Goal: Transaction & Acquisition: Purchase product/service

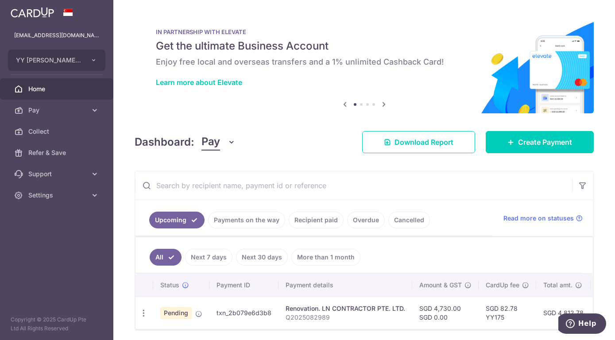
scroll to position [32, 0]
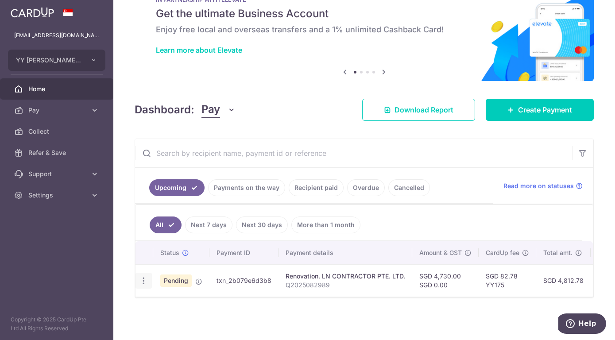
click at [143, 279] on icon "button" at bounding box center [143, 280] width 9 height 9
click at [189, 324] on span "Cancel payment" at bounding box center [190, 326] width 59 height 11
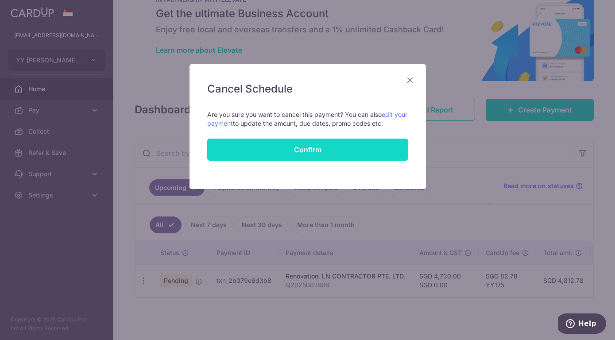
click at [329, 148] on button "Confirm" at bounding box center [307, 150] width 201 height 22
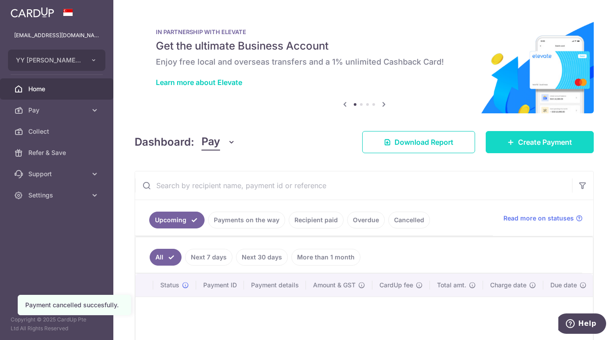
click at [539, 138] on body "yyleeasscardup@gmail.com YY LEE ASSOCIATES LLC Add new company YY LEE ASSOCIATE…" at bounding box center [307, 170] width 615 height 340
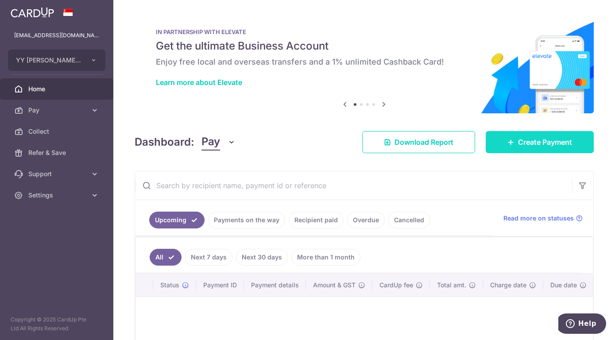
click at [548, 146] on span "Create Payment" at bounding box center [545, 142] width 54 height 11
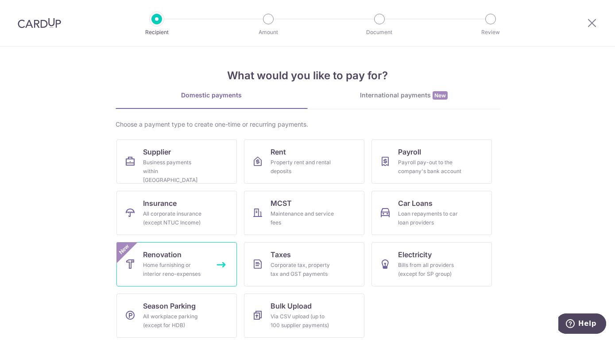
click at [195, 258] on link "Renovation Home furnishing or interior reno-expenses New" at bounding box center [176, 264] width 120 height 44
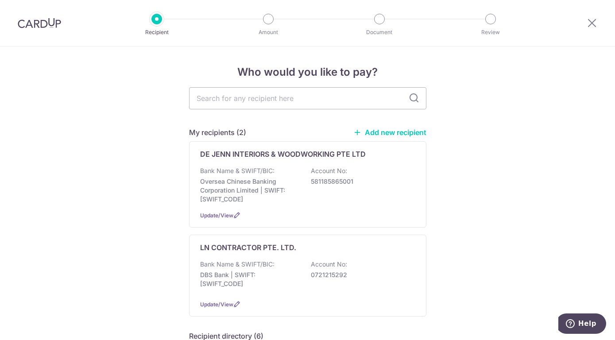
click at [368, 134] on link "Add new recipient" at bounding box center [389, 132] width 73 height 9
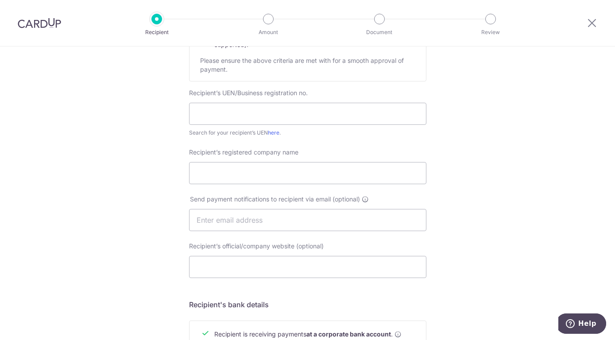
scroll to position [161, 0]
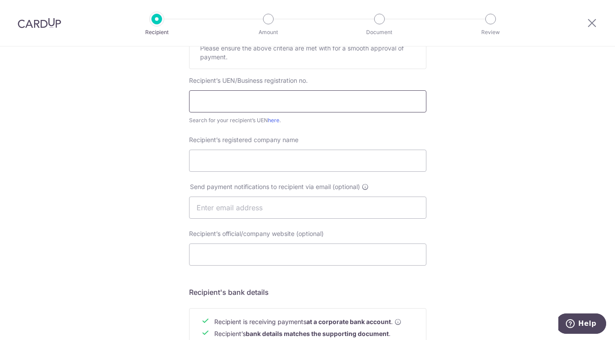
click at [230, 106] on input "text" at bounding box center [307, 101] width 237 height 22
paste input "202532767H"
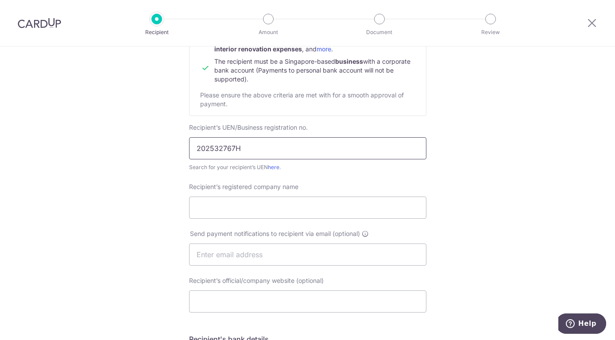
scroll to position [114, 0]
type input "202532767H"
click at [306, 202] on input "Recipient’s registered company name" at bounding box center [307, 207] width 237 height 22
paste input "LN CONTRACTOR PTE. LTD."
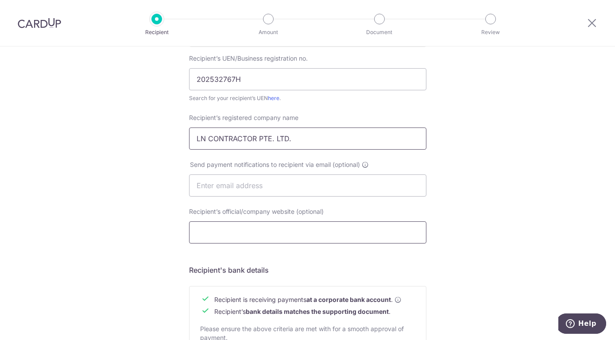
scroll to position [373, 0]
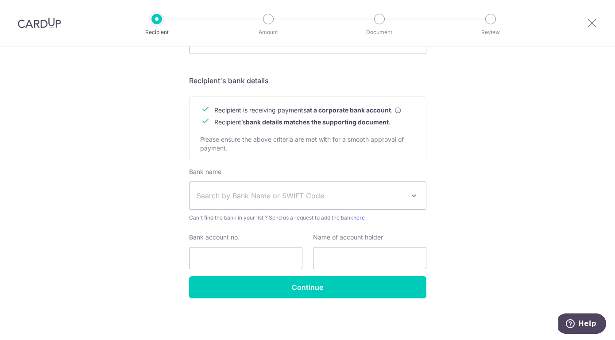
type input "LN CONTRACTOR PTE. LTD."
click at [331, 187] on span "Search by Bank Name or SWIFT Code" at bounding box center [308, 195] width 236 height 27
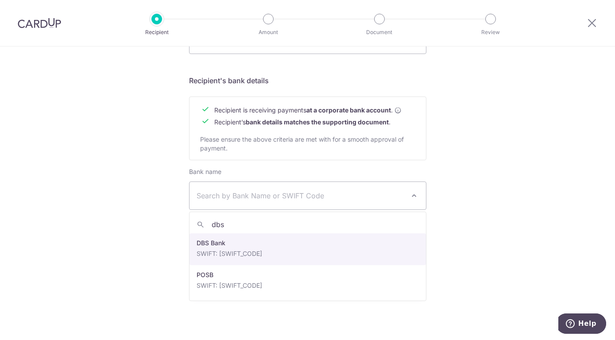
type input "dbs"
select select "6"
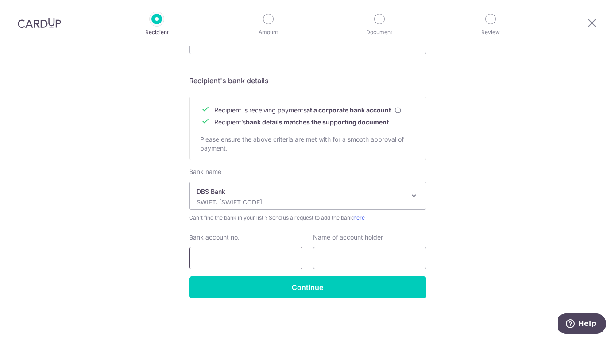
click at [225, 250] on input "Bank account no." at bounding box center [245, 258] width 113 height 22
paste input "721378779"
click at [198, 254] on input "721378779" at bounding box center [245, 258] width 113 height 22
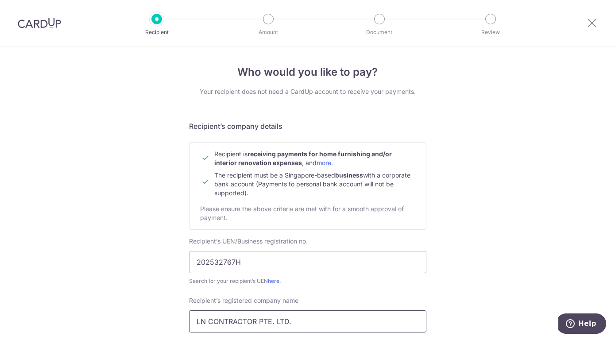
type input "0721378779"
drag, startPoint x: 321, startPoint y: 321, endPoint x: 159, endPoint y: 327, distance: 162.6
click at [189, 327] on input "LN CONTRACTOR PTE. LTD." at bounding box center [307, 321] width 237 height 22
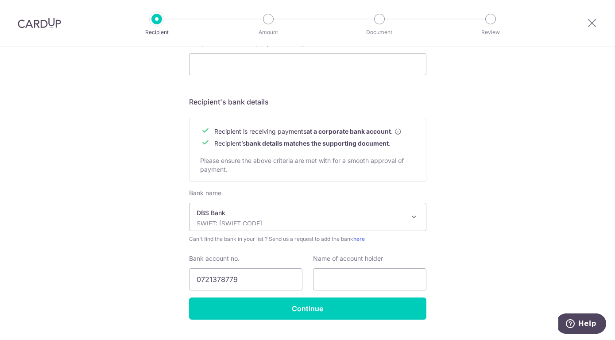
scroll to position [359, 0]
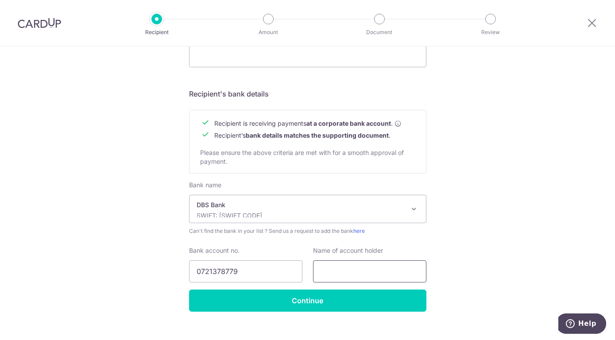
click at [367, 275] on input "text" at bounding box center [369, 271] width 113 height 22
paste input "LN CONTRACTOR PTE. LTD."
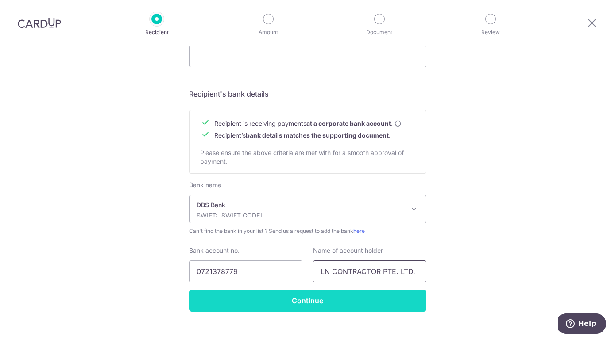
type input "LN CONTRACTOR PTE. LTD."
click at [352, 309] on input "Continue" at bounding box center [307, 301] width 237 height 22
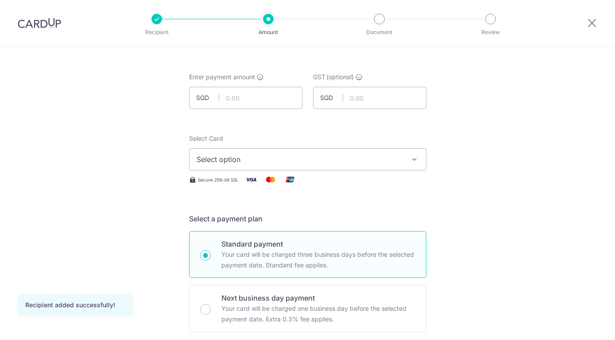
scroll to position [32, 0]
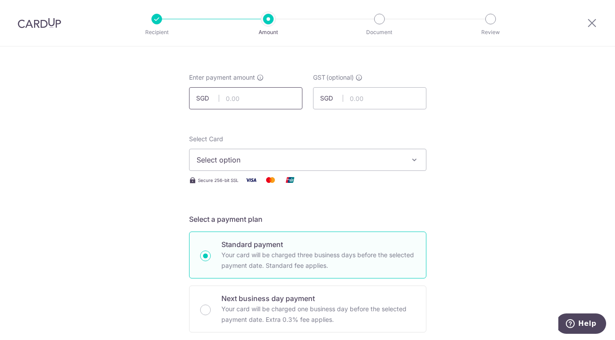
click at [237, 102] on input "text" at bounding box center [245, 98] width 113 height 22
type input "4,730.00"
click at [269, 164] on span "Select option" at bounding box center [300, 160] width 206 height 11
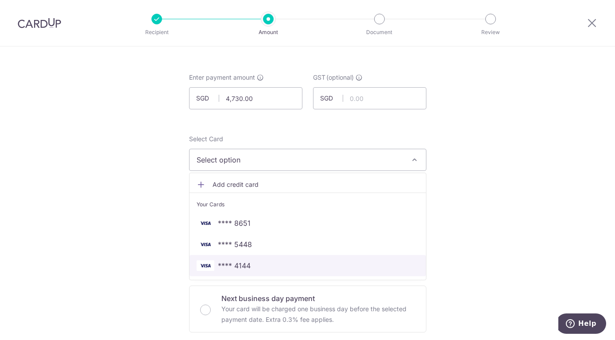
click at [279, 263] on span "**** 4144" at bounding box center [308, 265] width 222 height 11
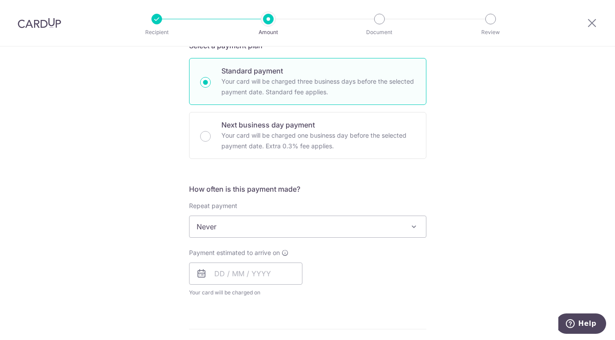
scroll to position [206, 0]
click at [221, 269] on input "text" at bounding box center [245, 273] width 113 height 22
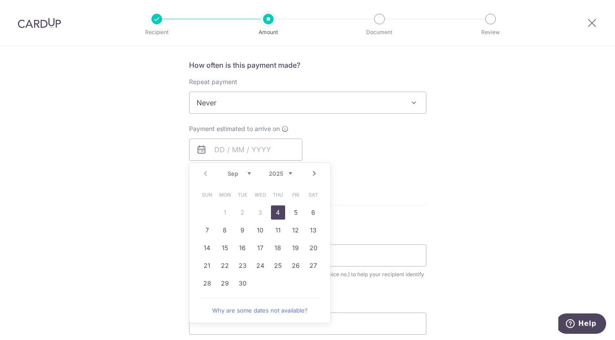
click at [278, 210] on link "4" at bounding box center [278, 212] width 14 height 14
type input "[DATE]"
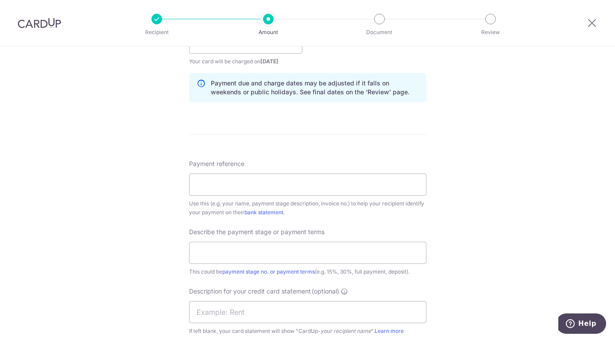
scroll to position [464, 0]
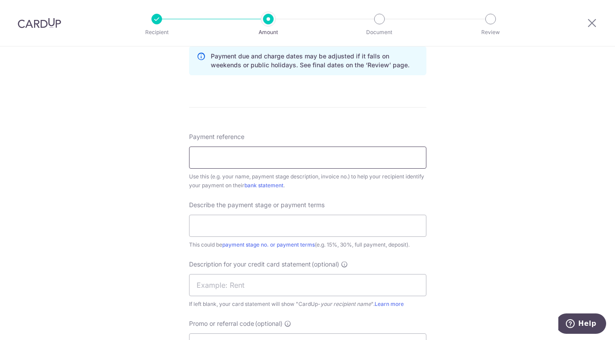
click at [251, 150] on input "Payment reference" at bounding box center [307, 158] width 237 height 22
paste input "Q27670001"
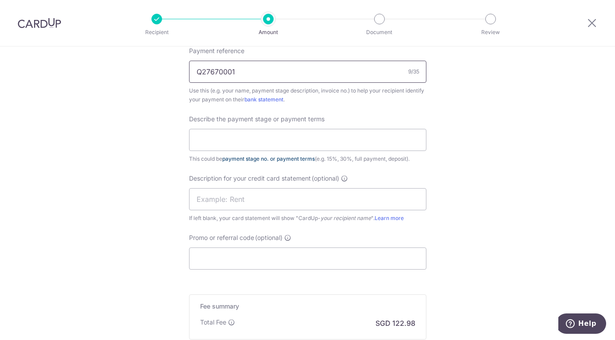
scroll to position [550, 0]
type input "Q27670001"
click at [244, 262] on input "Promo or referral code (optional)" at bounding box center [307, 258] width 237 height 22
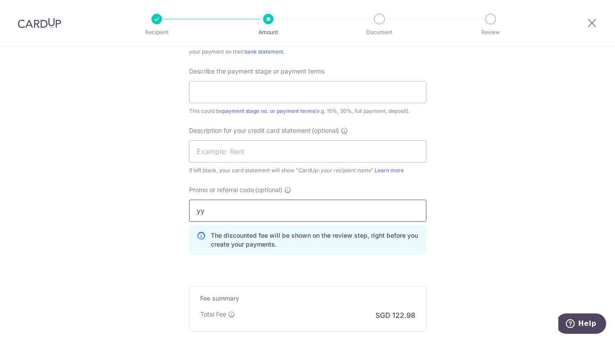
scroll to position [597, 0]
type input "y"
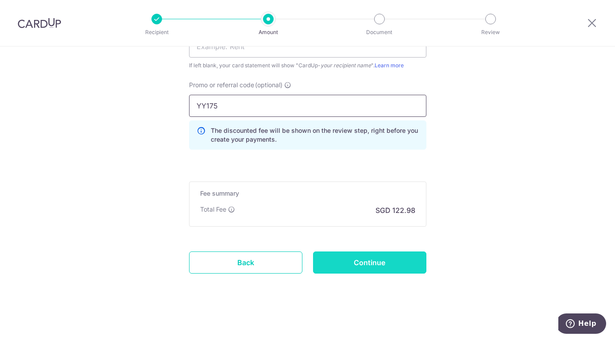
type input "YY175"
click at [387, 268] on input "Continue" at bounding box center [369, 263] width 113 height 22
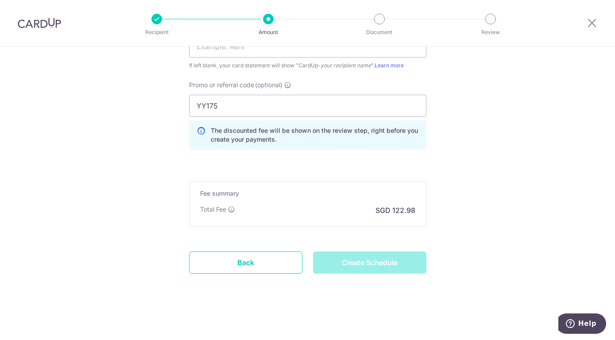
type input "Create Schedule"
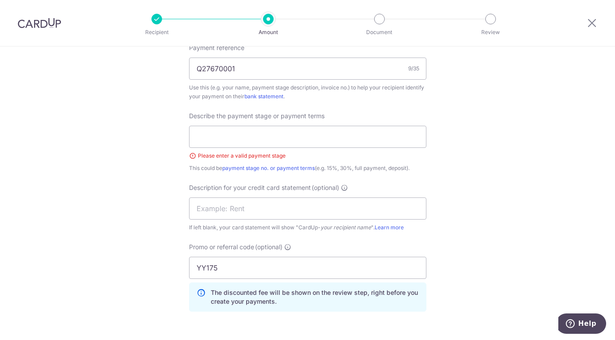
scroll to position [533, 0]
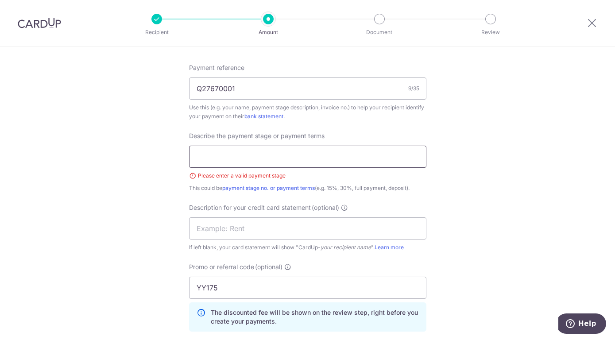
click at [292, 155] on input "text" at bounding box center [307, 157] width 237 height 22
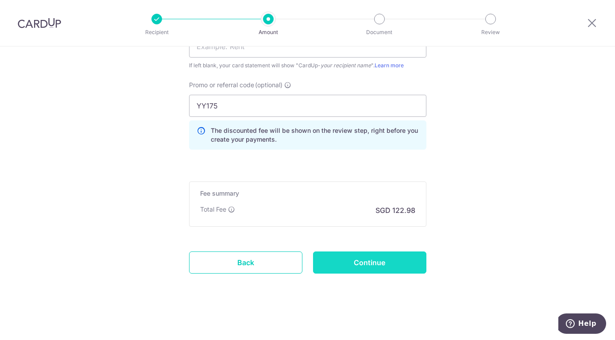
type input "50% initial payment"
click at [412, 256] on input "Continue" at bounding box center [369, 263] width 113 height 22
type input "Create Schedule"
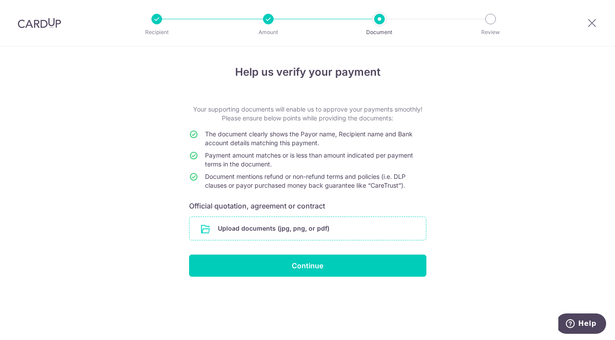
click at [312, 228] on input "file" at bounding box center [308, 228] width 236 height 23
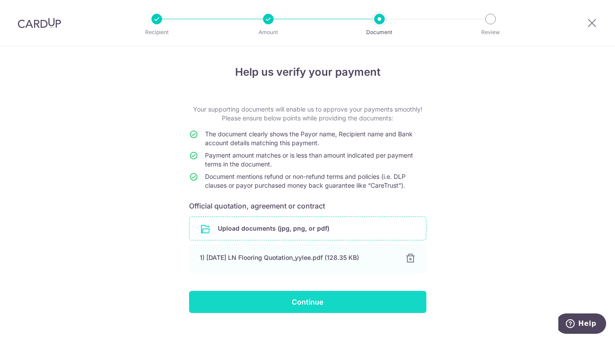
click at [297, 297] on input "Continue" at bounding box center [307, 302] width 237 height 22
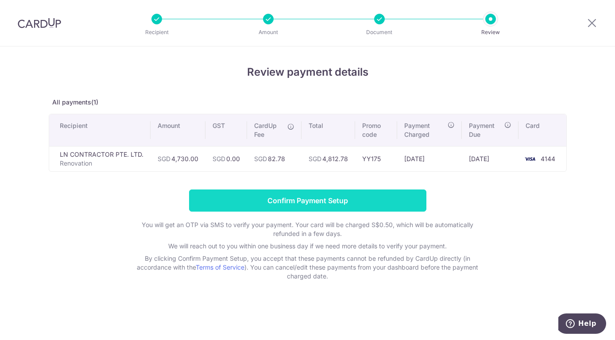
click at [279, 192] on input "Confirm Payment Setup" at bounding box center [307, 201] width 237 height 22
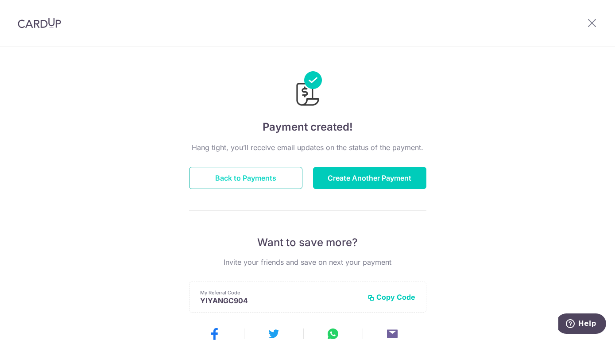
click at [267, 173] on button "Back to Payments" at bounding box center [245, 178] width 113 height 22
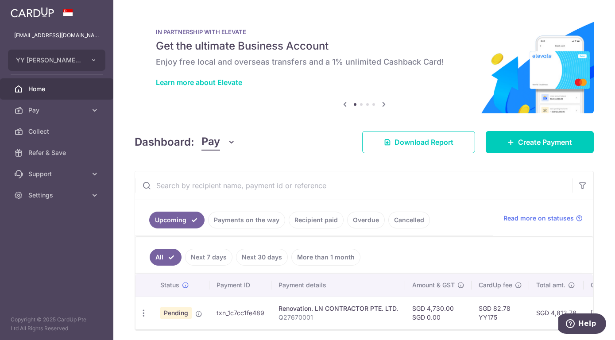
scroll to position [32, 0]
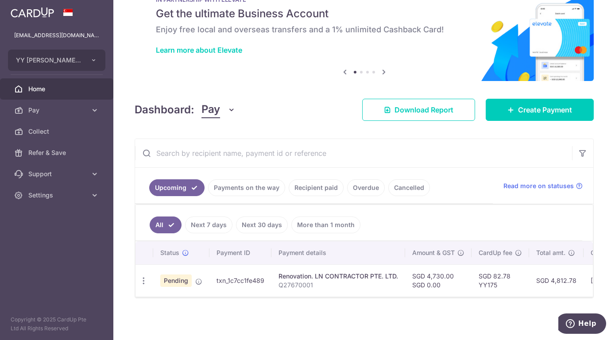
drag, startPoint x: 359, startPoint y: 294, endPoint x: 461, endPoint y: 301, distance: 102.1
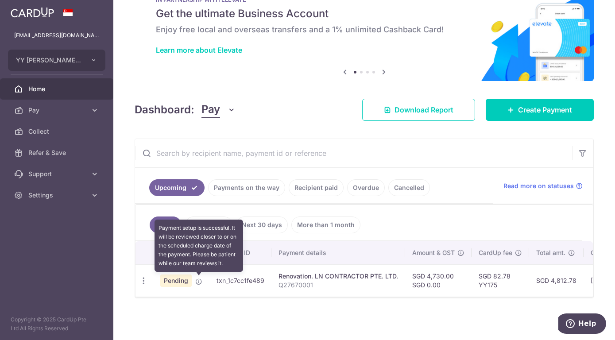
click at [200, 282] on icon at bounding box center [198, 281] width 7 height 7
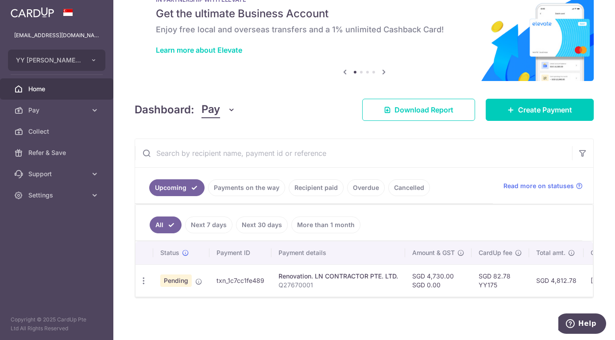
click at [395, 188] on link "Cancelled" at bounding box center [409, 187] width 42 height 17
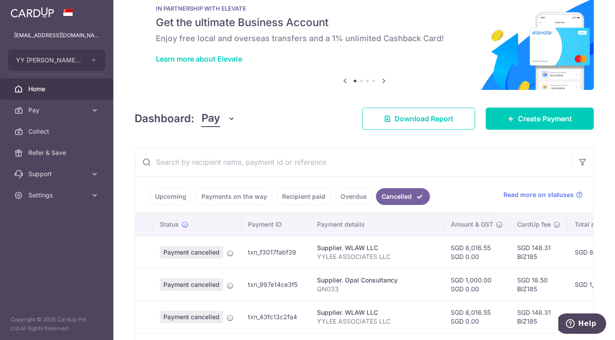
click at [363, 253] on p "YYLEE ASSOCIATES LLC" at bounding box center [377, 256] width 120 height 9
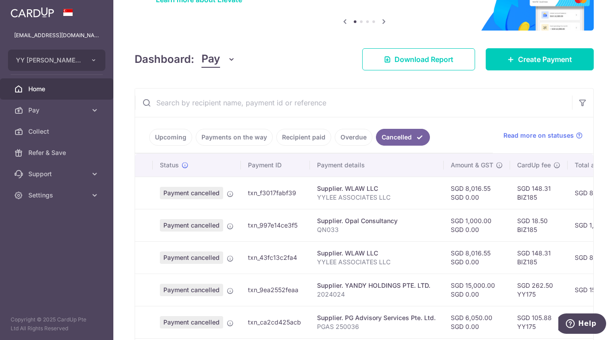
scroll to position [82, 0]
click at [258, 138] on link "Payments on the way" at bounding box center [234, 137] width 77 height 17
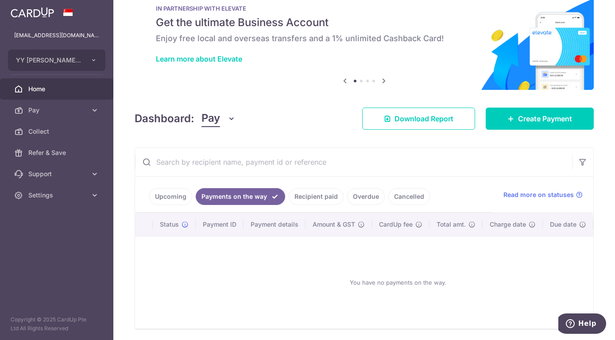
click at [319, 200] on link "Recipient paid" at bounding box center [316, 196] width 55 height 17
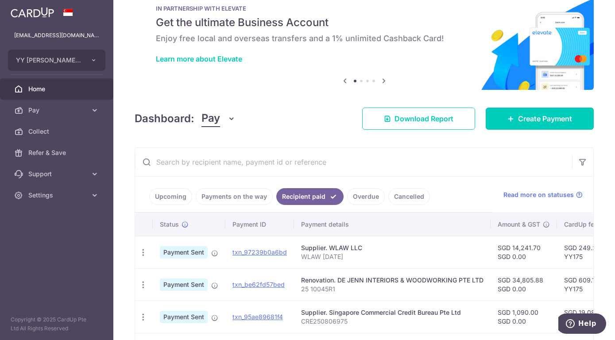
click at [360, 196] on link "Overdue" at bounding box center [366, 196] width 38 height 17
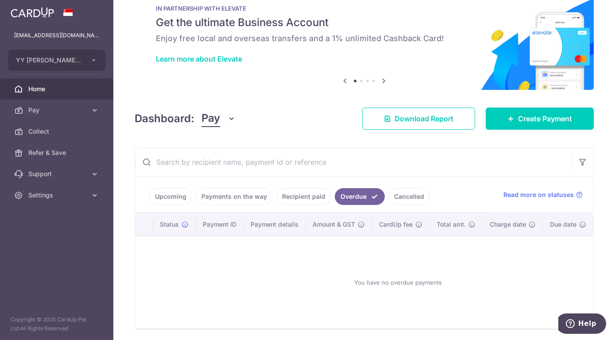
click at [170, 196] on link "Upcoming" at bounding box center [170, 196] width 43 height 17
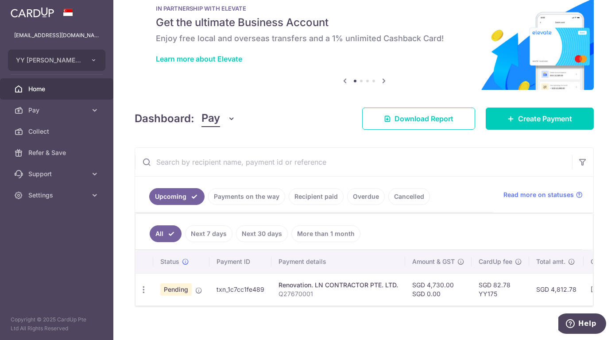
click at [243, 199] on link "Payments on the way" at bounding box center [246, 196] width 77 height 17
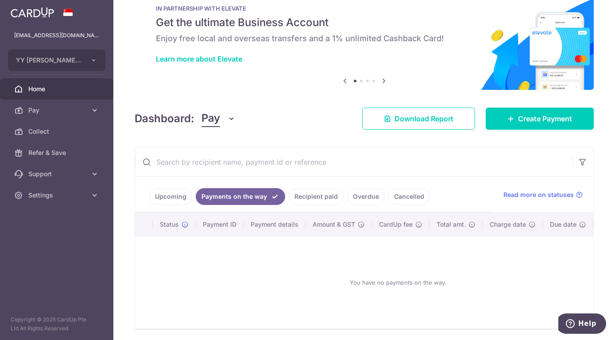
click at [321, 203] on link "Recipient paid" at bounding box center [316, 196] width 55 height 17
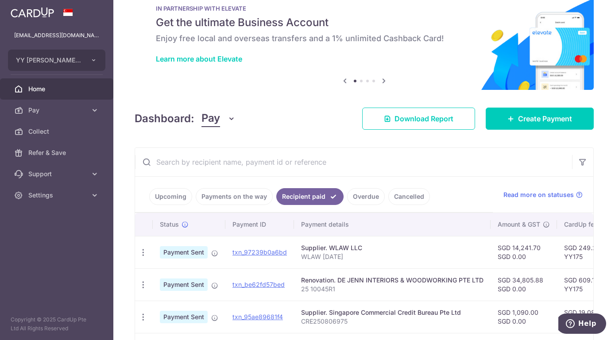
click at [367, 196] on link "Overdue" at bounding box center [366, 196] width 38 height 17
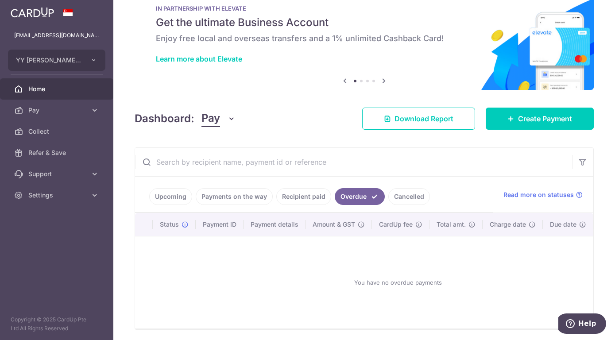
click at [407, 193] on link "Cancelled" at bounding box center [409, 196] width 42 height 17
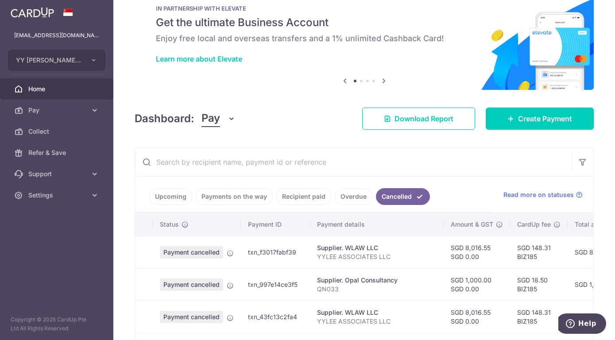
click at [167, 192] on link "Upcoming" at bounding box center [170, 196] width 43 height 17
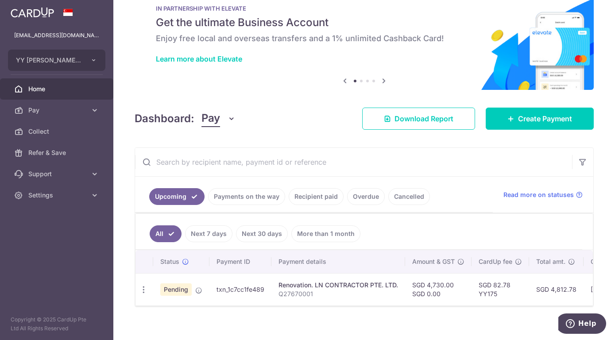
scroll to position [32, 0]
